Goal: Task Accomplishment & Management: Use online tool/utility

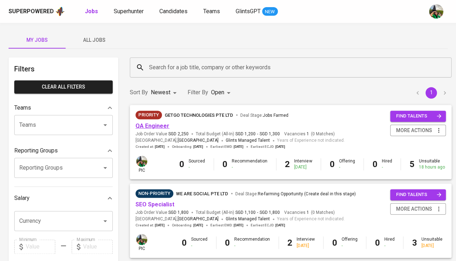
click at [147, 128] on link "QA Engineer" at bounding box center [153, 125] width 34 height 7
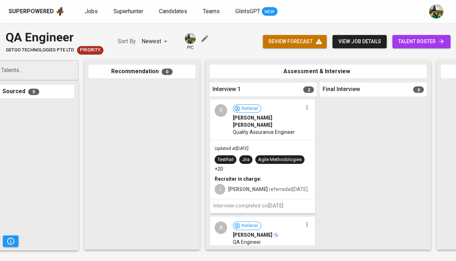
scroll to position [0, 64]
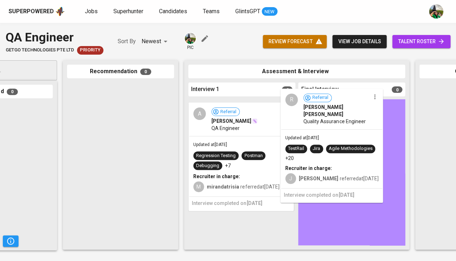
drag, startPoint x: 267, startPoint y: 152, endPoint x: 361, endPoint y: 141, distance: 94.4
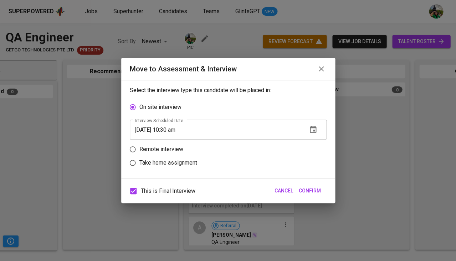
click at [251, 147] on label "Remote interview" at bounding box center [223, 149] width 195 height 14
click at [140, 147] on input "Remote interview" at bounding box center [133, 149] width 14 height 14
radio input "true"
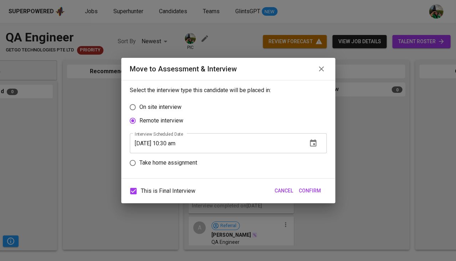
click at [285, 190] on span "Cancel" at bounding box center [284, 190] width 19 height 9
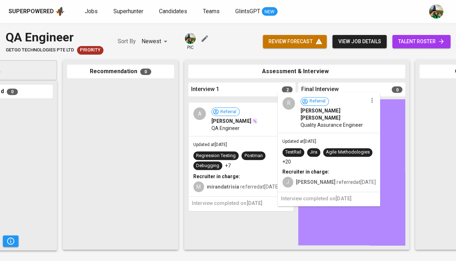
drag, startPoint x: 255, startPoint y: 143, endPoint x: 347, endPoint y: 136, distance: 92.3
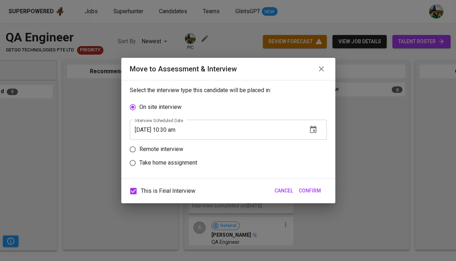
click at [211, 147] on label "Remote interview" at bounding box center [223, 149] width 195 height 14
click at [140, 147] on input "Remote interview" at bounding box center [133, 149] width 14 height 14
radio input "true"
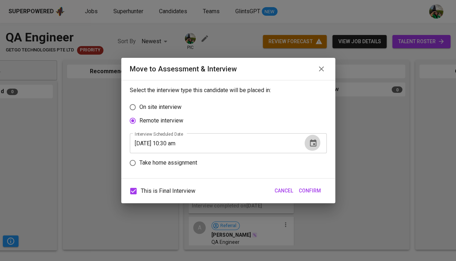
click at [314, 144] on icon "button" at bounding box center [313, 142] width 6 height 7
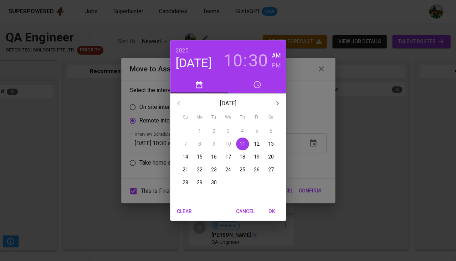
click at [253, 142] on span "12" at bounding box center [256, 143] width 13 height 7
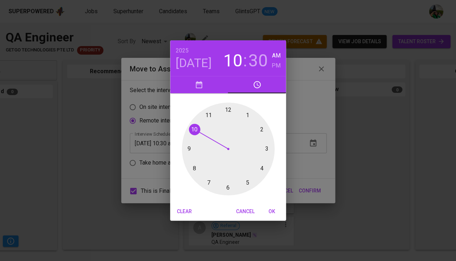
click at [209, 116] on div at bounding box center [228, 148] width 93 height 93
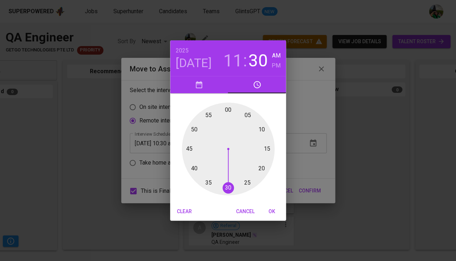
click at [227, 111] on div at bounding box center [228, 148] width 93 height 93
type input "[DATE] 11:00 am"
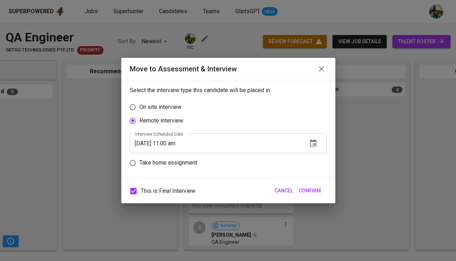
click at [316, 187] on span "Confirm" at bounding box center [310, 190] width 22 height 9
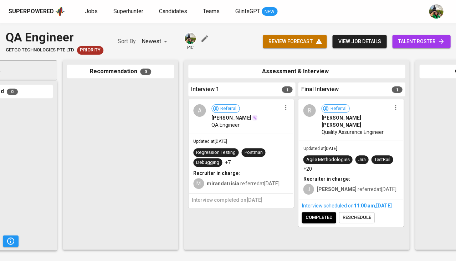
scroll to position [0, 63]
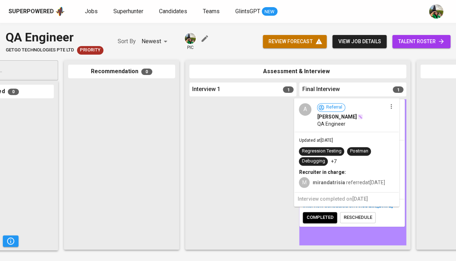
drag, startPoint x: 218, startPoint y: 158, endPoint x: 340, endPoint y: 150, distance: 122.6
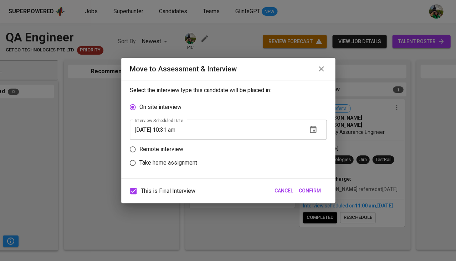
click at [157, 149] on p "Remote interview" at bounding box center [162, 149] width 44 height 9
click at [140, 149] on input "Remote interview" at bounding box center [133, 149] width 14 height 14
radio input "true"
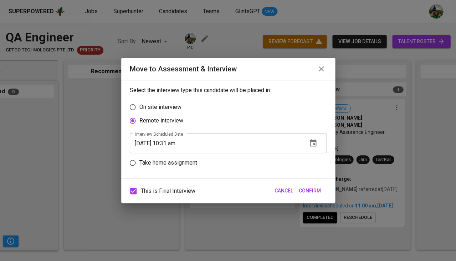
click at [313, 140] on icon "button" at bounding box center [313, 142] width 6 height 7
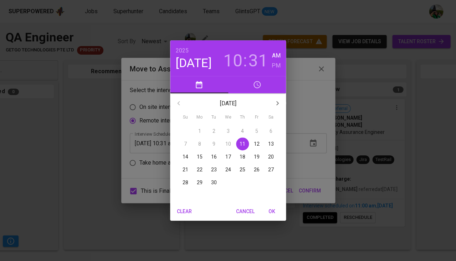
click at [242, 73] on div "[DATE] 10 : 31 AM PM" at bounding box center [228, 58] width 116 height 36
click at [237, 65] on h3 "10" at bounding box center [232, 61] width 19 height 20
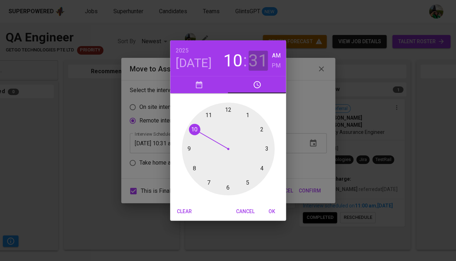
click at [260, 61] on h3 "31" at bounding box center [258, 61] width 19 height 20
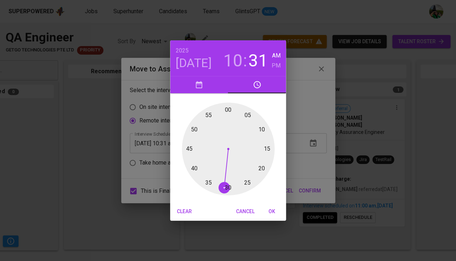
click at [228, 110] on div at bounding box center [228, 148] width 93 height 93
type input "[DATE] 10:00 am"
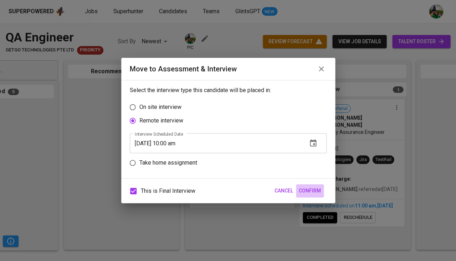
click at [308, 193] on span "Confirm" at bounding box center [310, 190] width 22 height 9
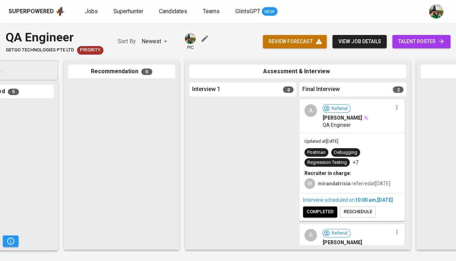
click at [290, 41] on span "review forecast" at bounding box center [295, 41] width 52 height 9
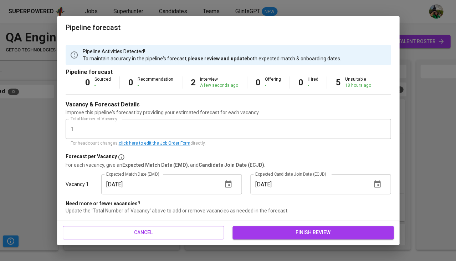
click at [283, 232] on span "finish review" at bounding box center [313, 232] width 150 height 9
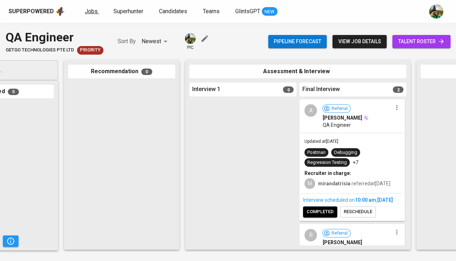
click at [92, 13] on span "Jobs" at bounding box center [91, 11] width 13 height 7
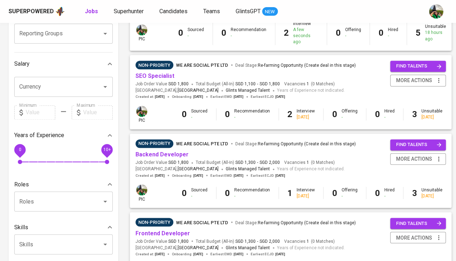
scroll to position [144, 0]
